Goal: Information Seeking & Learning: Learn about a topic

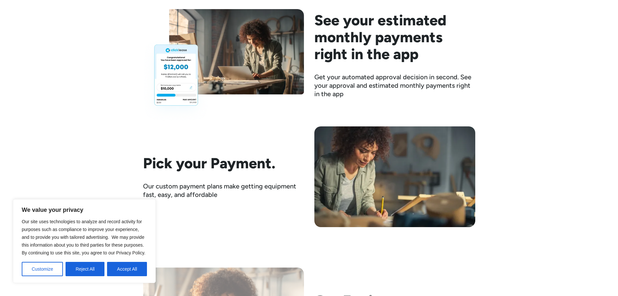
scroll to position [1071, 0]
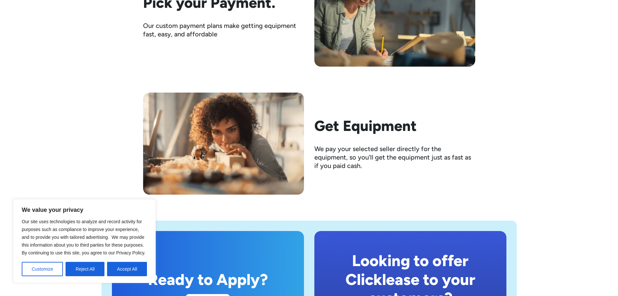
click at [133, 270] on button "Accept All" at bounding box center [127, 268] width 40 height 14
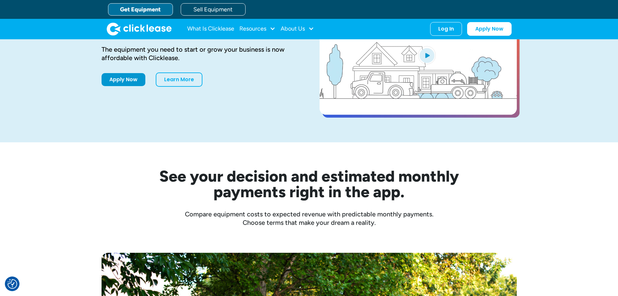
scroll to position [0, 0]
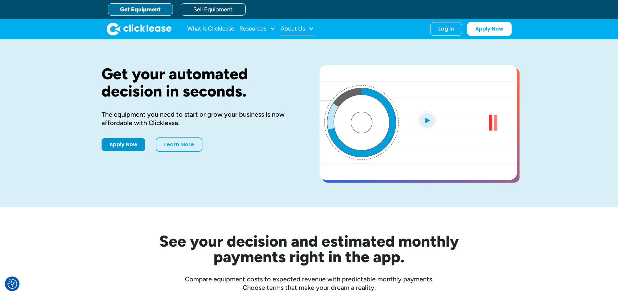
click at [311, 28] on div at bounding box center [311, 29] width 6 height 6
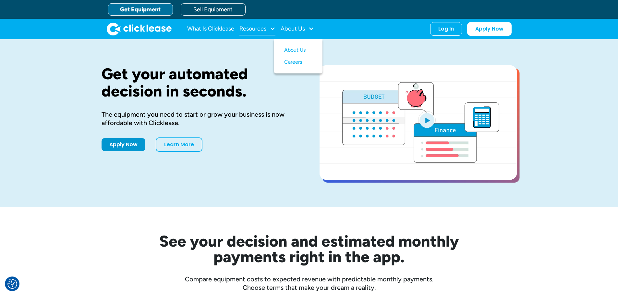
click at [272, 28] on div at bounding box center [273, 29] width 6 height 6
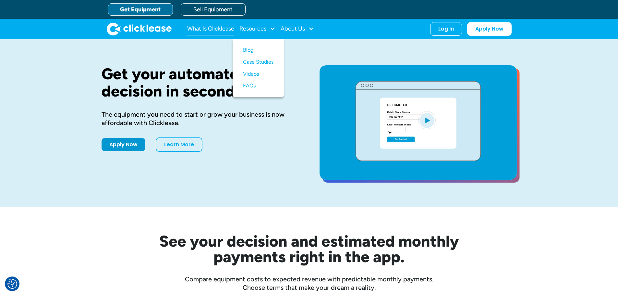
drag, startPoint x: 235, startPoint y: 29, endPoint x: 226, endPoint y: 29, distance: 8.5
click at [234, 29] on div "What Is Clicklease Resources Blog Case Studies Videos FAQs About Us About Us Ca…" at bounding box center [250, 28] width 127 height 13
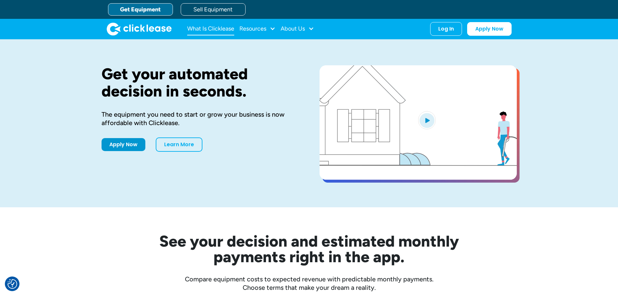
click at [206, 27] on link "What Is Clicklease" at bounding box center [210, 28] width 47 height 13
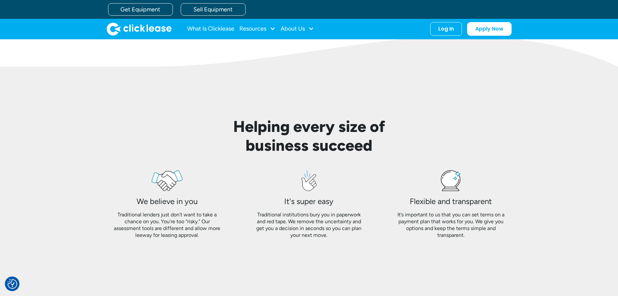
scroll to position [316, 0]
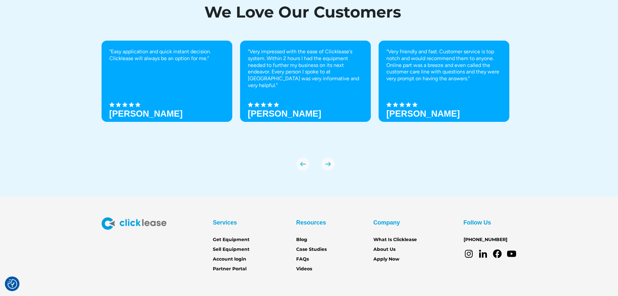
scroll to position [2239, 0]
